Goal: Information Seeking & Learning: Learn about a topic

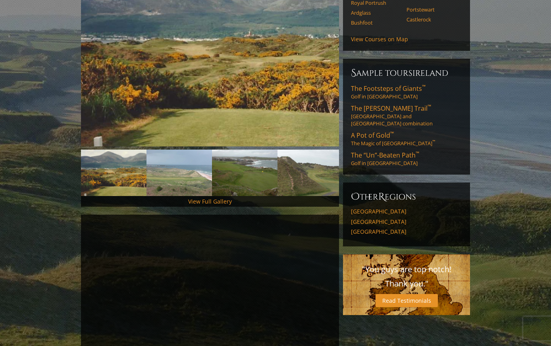
scroll to position [137, 0]
click at [398, 92] on link "The Footsteps of Giants ™ Golf in Northern Ireland" at bounding box center [406, 92] width 111 height 16
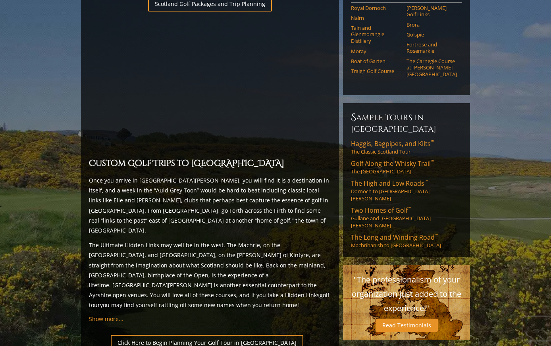
scroll to position [602, 0]
click at [395, 179] on link "The High and Low Roads ™ Dornoch to [GEOGRAPHIC_DATA][PERSON_NAME]" at bounding box center [406, 190] width 111 height 23
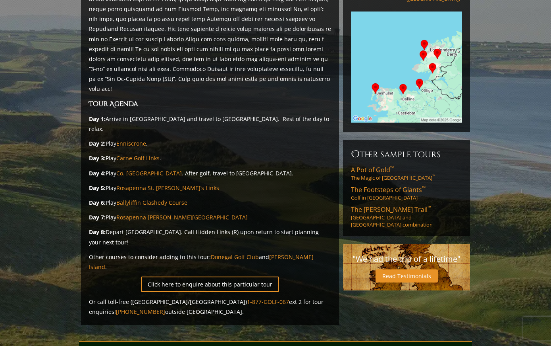
scroll to position [162, 0]
